Goal: Transaction & Acquisition: Purchase product/service

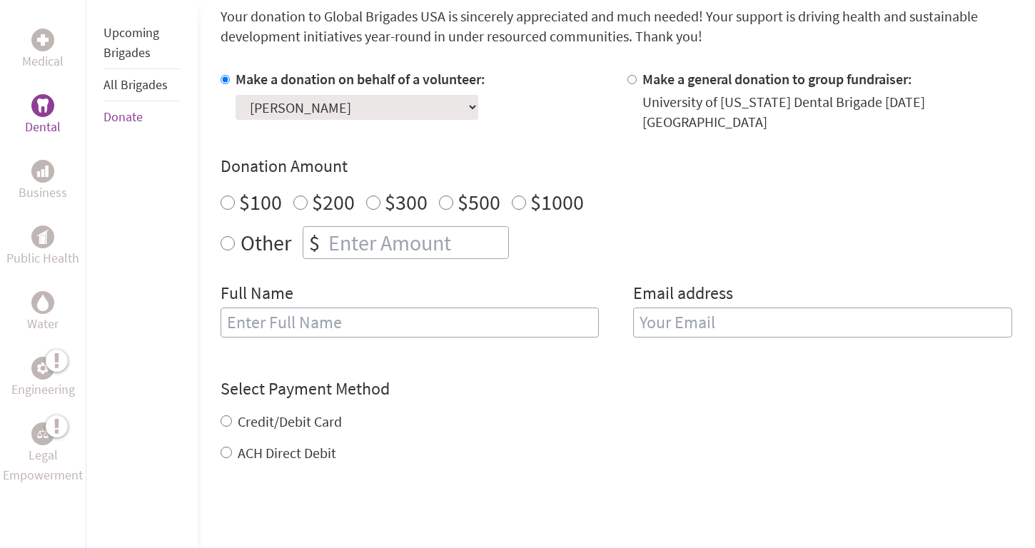
scroll to position [393, 0]
click at [514, 196] on input "$1000" at bounding box center [519, 202] width 14 height 14
radio input "true"
click at [521, 195] on input "$1000" at bounding box center [519, 202] width 14 height 14
click at [259, 199] on label "$100" at bounding box center [260, 201] width 43 height 27
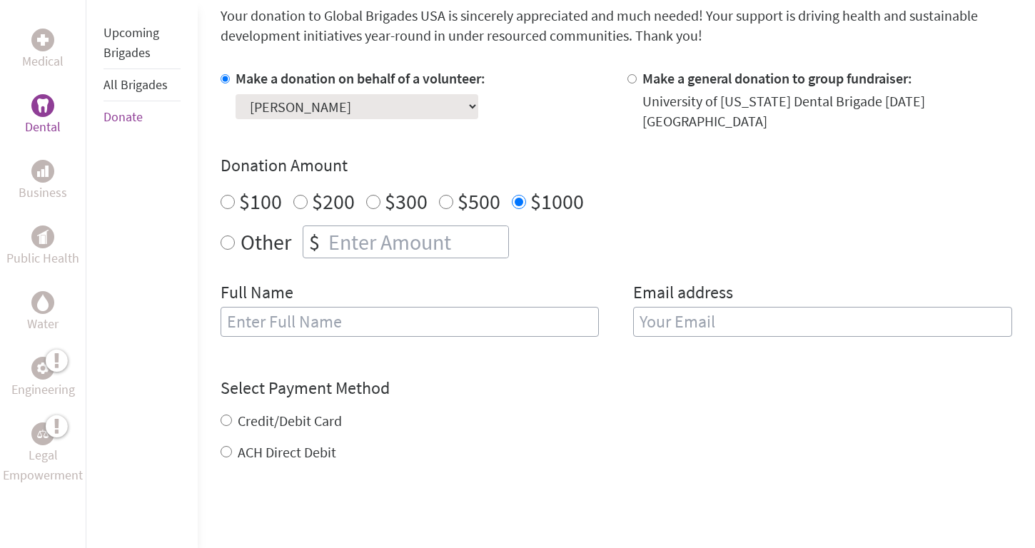
click at [235, 199] on input "$100" at bounding box center [228, 202] width 14 height 14
radio input "true"
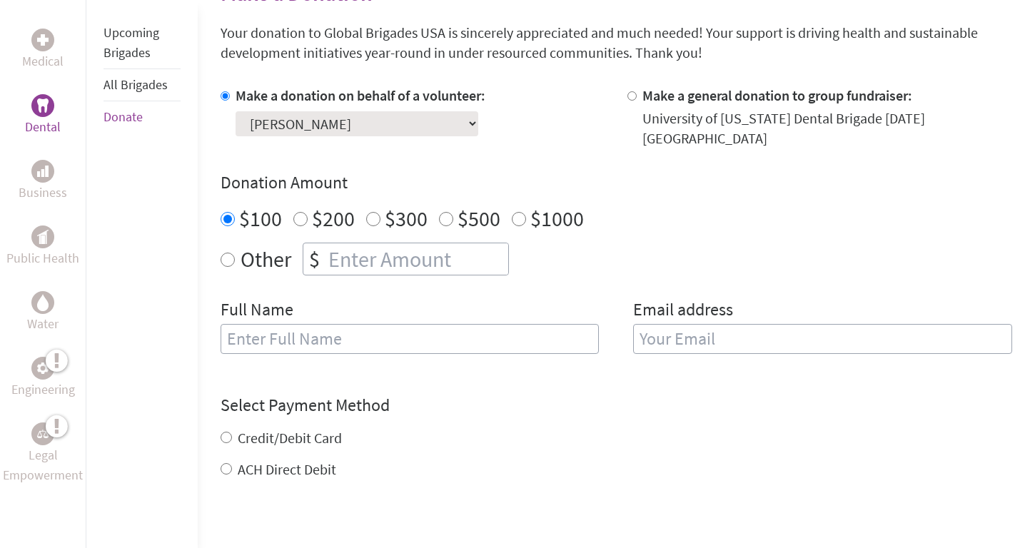
click at [224, 255] on input "Other" at bounding box center [228, 260] width 14 height 14
radio input "true"
click at [328, 265] on input "number" at bounding box center [417, 258] width 183 height 31
type input "5"
click at [603, 259] on div "Other $ 5" at bounding box center [617, 259] width 792 height 33
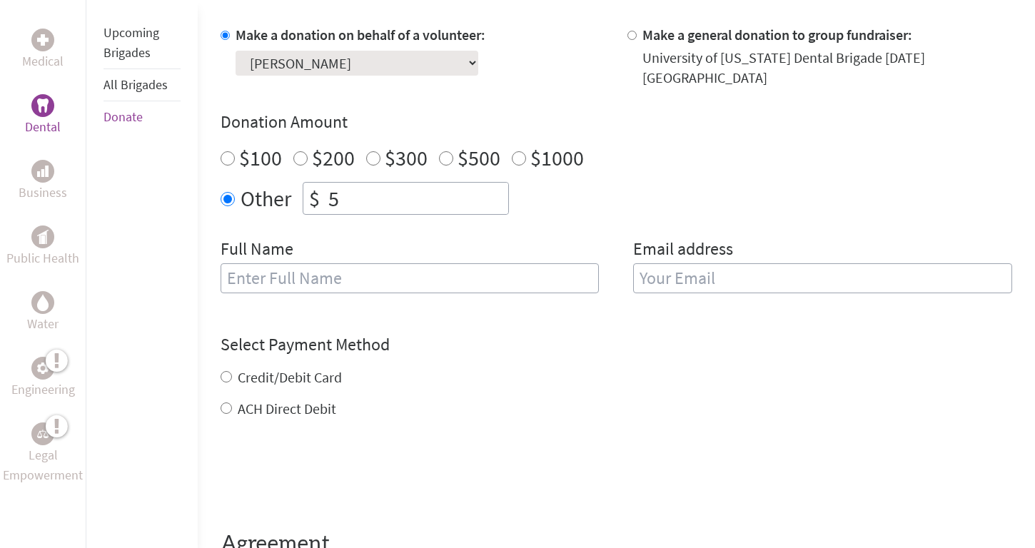
scroll to position [453, 0]
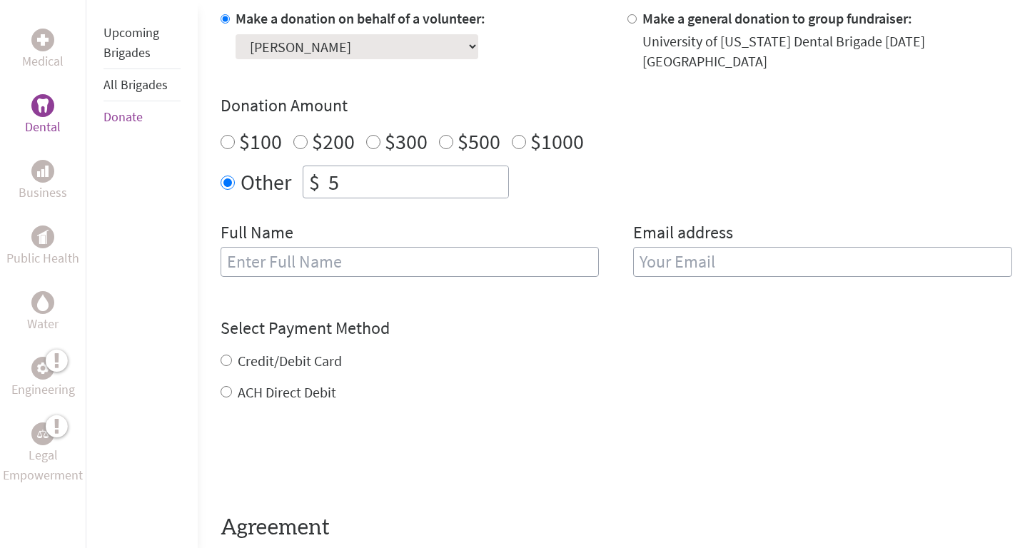
click at [475, 243] on div "Full Name" at bounding box center [410, 257] width 379 height 73
click at [474, 256] on input "text" at bounding box center [410, 262] width 379 height 30
type input "[PERSON_NAME]"
type input "[EMAIL_ADDRESS][DOMAIN_NAME]"
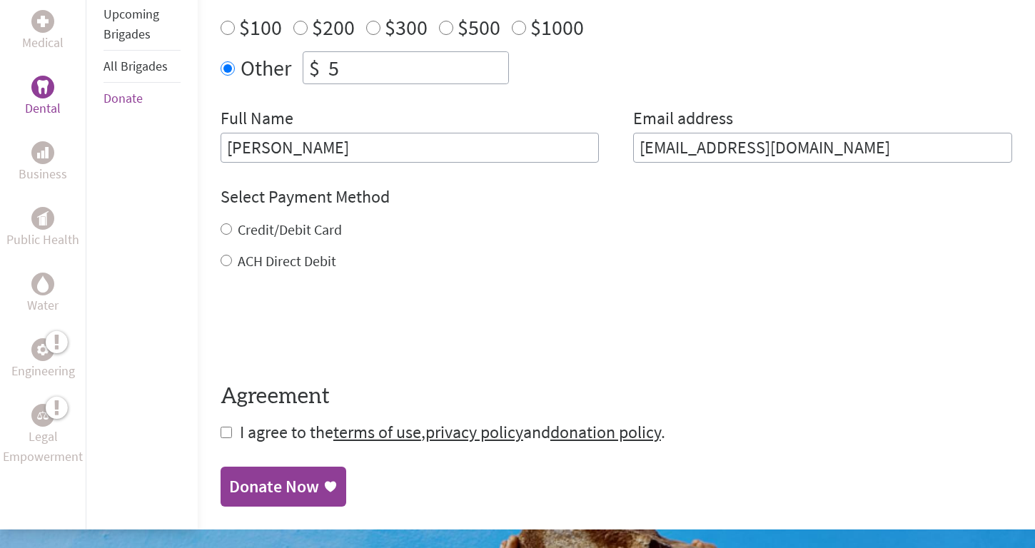
scroll to position [573, 0]
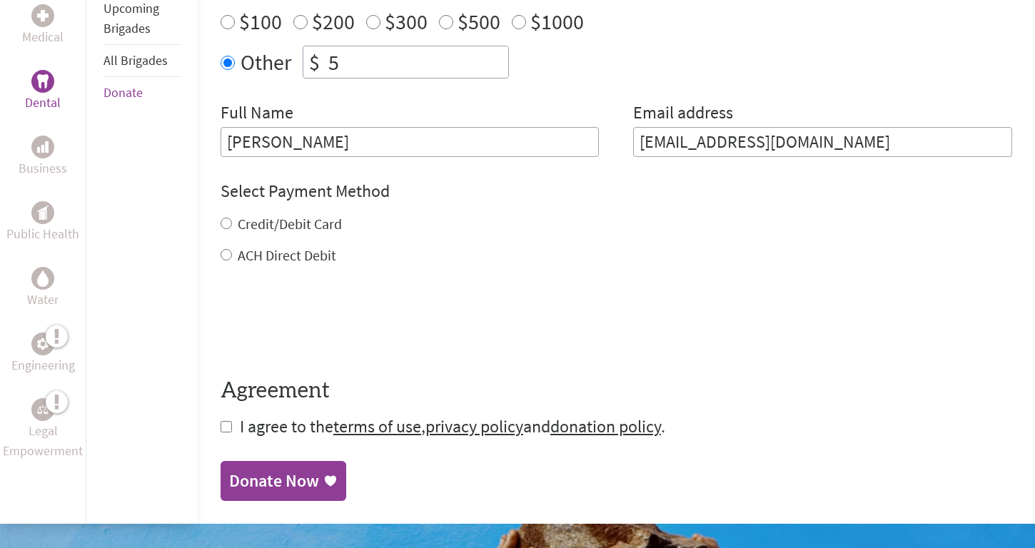
click at [288, 231] on label "Credit/Debit Card" at bounding box center [290, 224] width 104 height 18
click at [232, 229] on input "Credit/Debit Card" at bounding box center [226, 223] width 11 height 11
radio input "true"
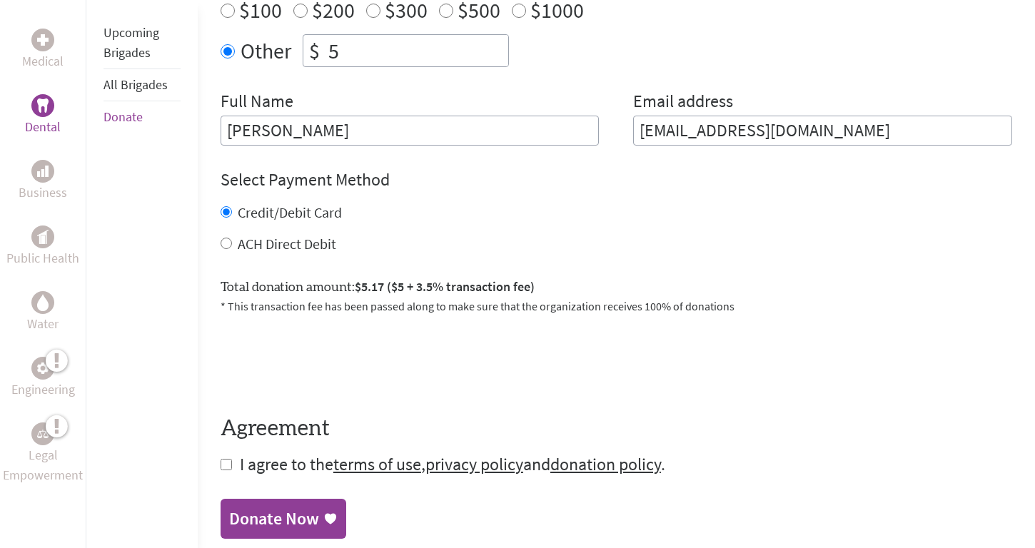
scroll to position [585, 0]
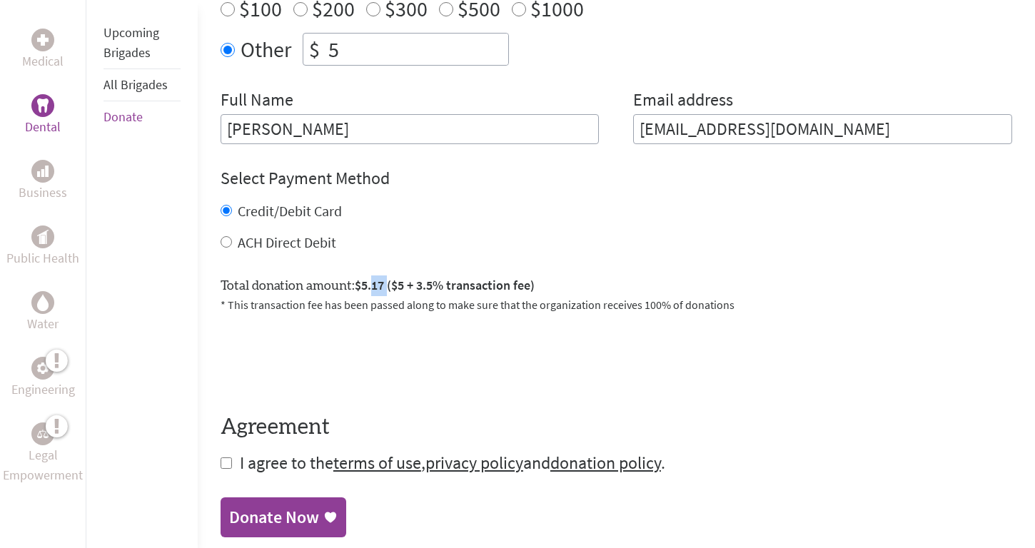
drag, startPoint x: 387, startPoint y: 286, endPoint x: 373, endPoint y: 286, distance: 14.3
click at [373, 286] on span "$5.17 ($5 + 3.5% transaction fee)" at bounding box center [445, 285] width 180 height 16
click at [455, 289] on span "$5.17 ($5 + 3.5% transaction fee)" at bounding box center [445, 285] width 180 height 16
click at [376, 54] on input "5" at bounding box center [417, 49] width 183 height 31
type input "4"
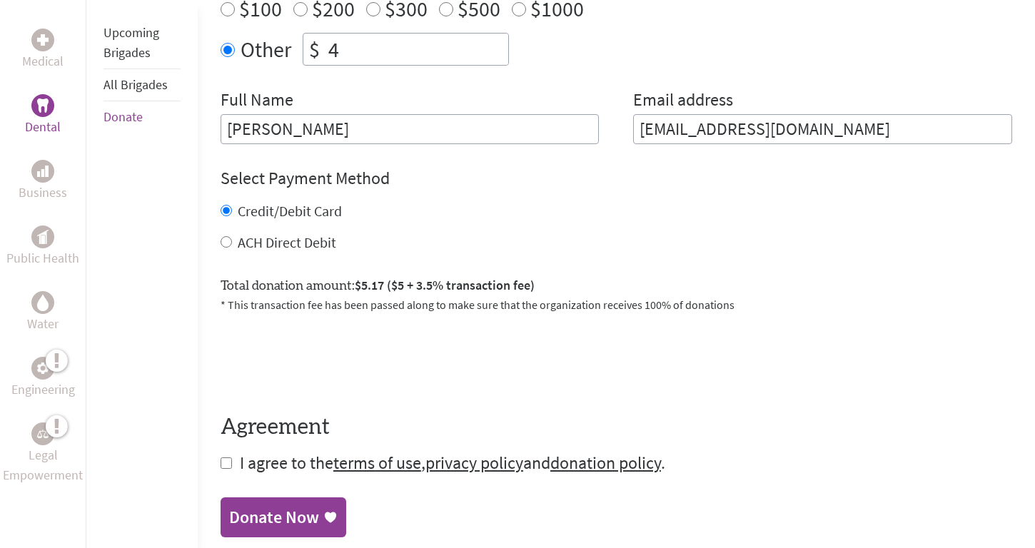
click at [462, 149] on form "Make a donation on behalf of a volunteer: Select a volunteer... [PERSON_NAME] […" at bounding box center [617, 175] width 792 height 599
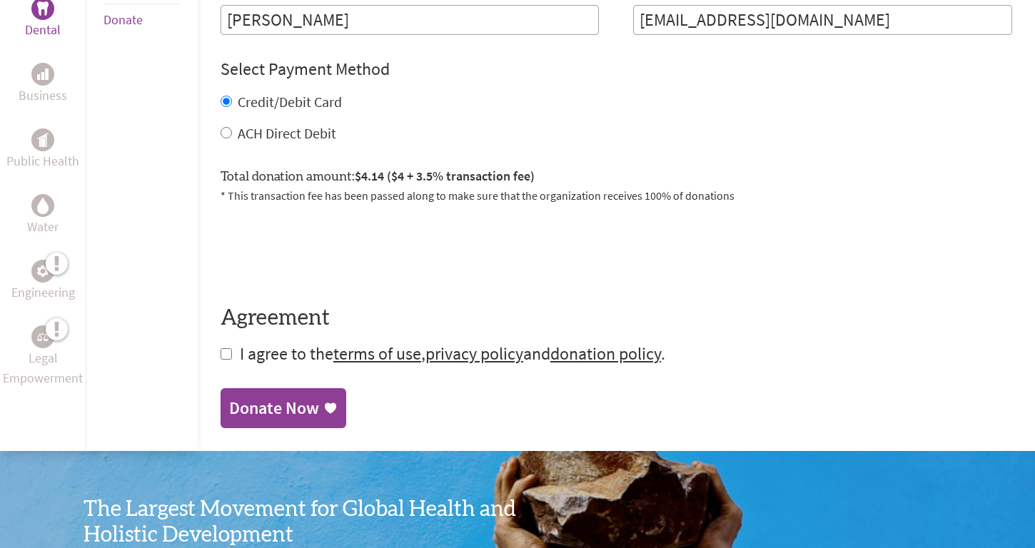
scroll to position [697, 0]
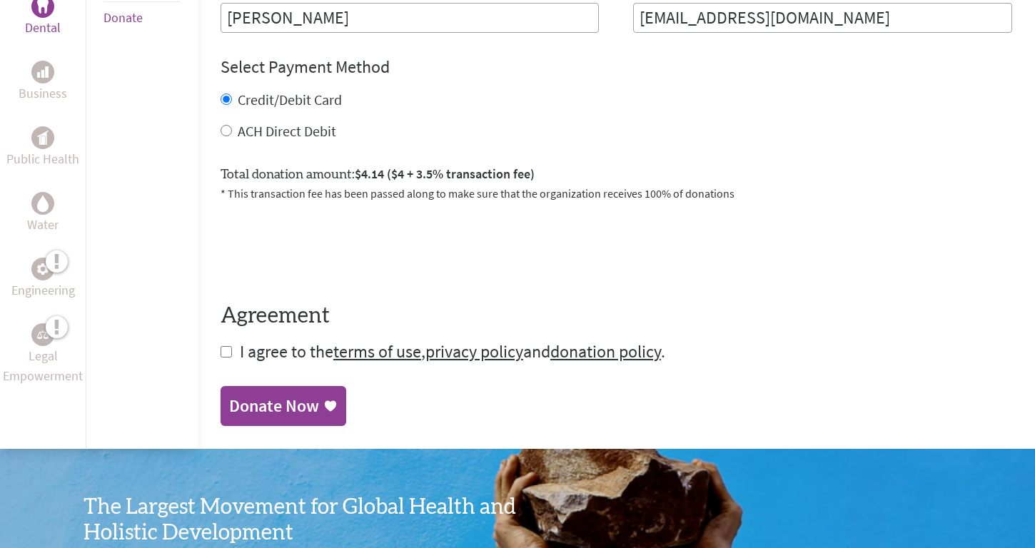
click at [228, 356] on input "checkbox" at bounding box center [226, 351] width 11 height 11
checkbox input "true"
click at [260, 397] on div "Donate Now" at bounding box center [274, 407] width 90 height 23
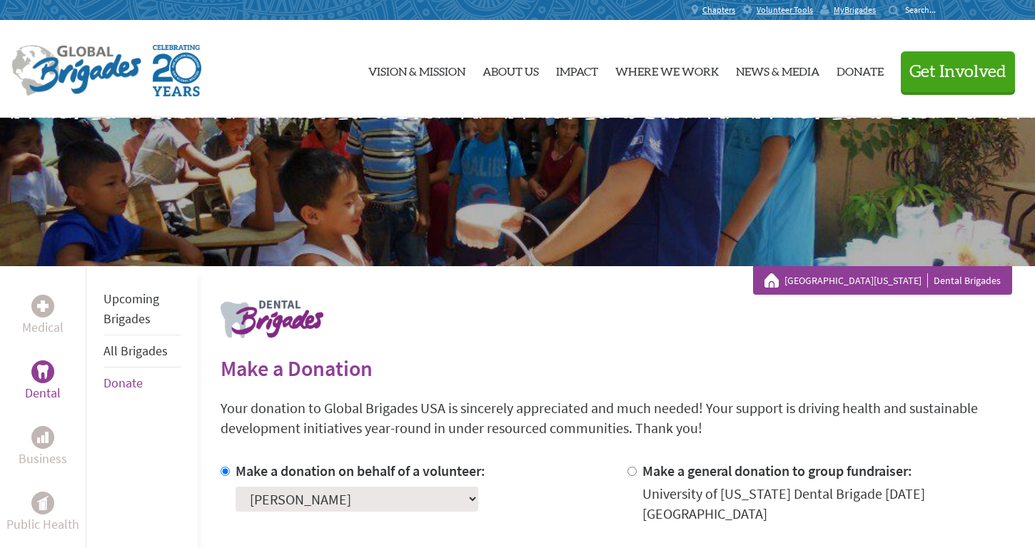
scroll to position [68, 0]
